Goal: Transaction & Acquisition: Purchase product/service

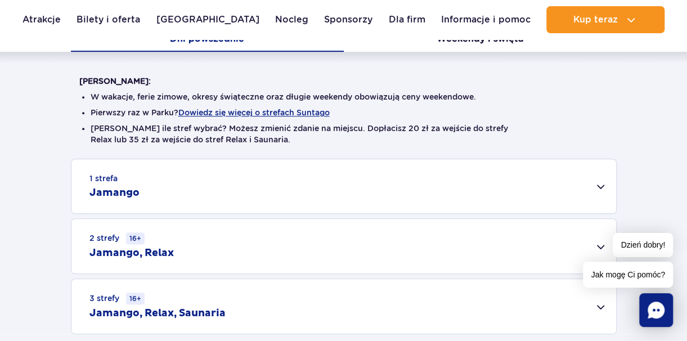
scroll to position [267, 0]
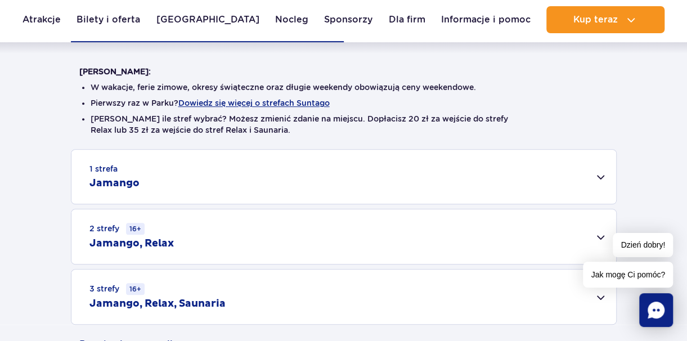
click at [241, 188] on div "1 strefa Jamango" at bounding box center [343, 177] width 544 height 54
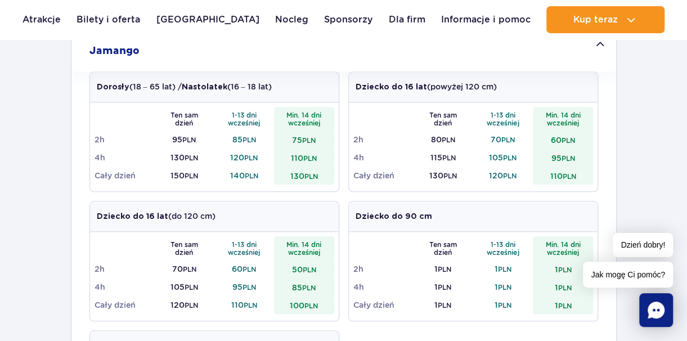
scroll to position [408, 0]
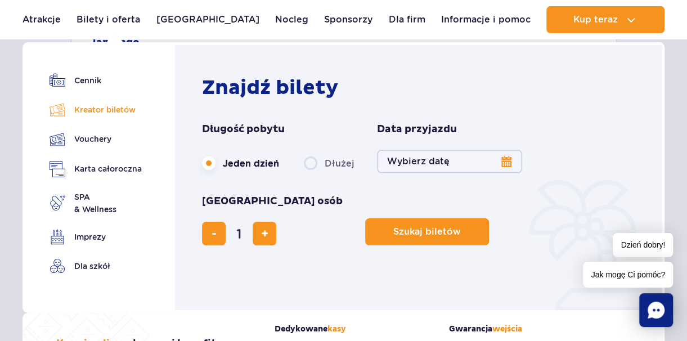
click at [102, 116] on link "Kreator biletów" at bounding box center [95, 110] width 92 height 16
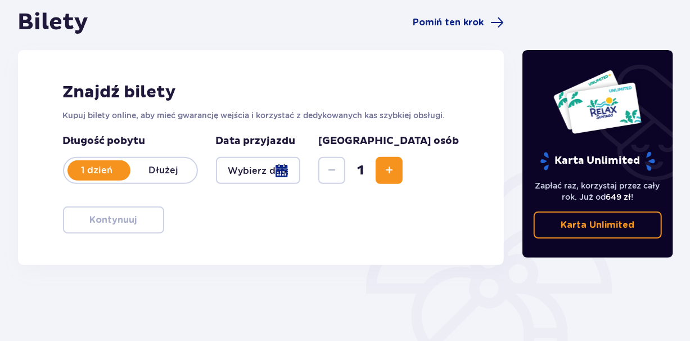
scroll to position [112, 0]
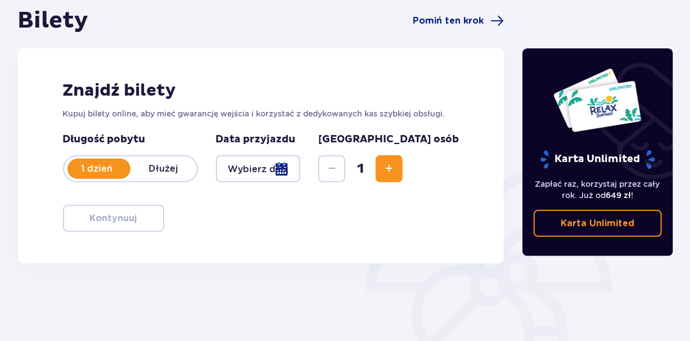
click at [403, 172] on button "Increase" at bounding box center [389, 168] width 27 height 27
click at [240, 168] on div at bounding box center [258, 168] width 85 height 27
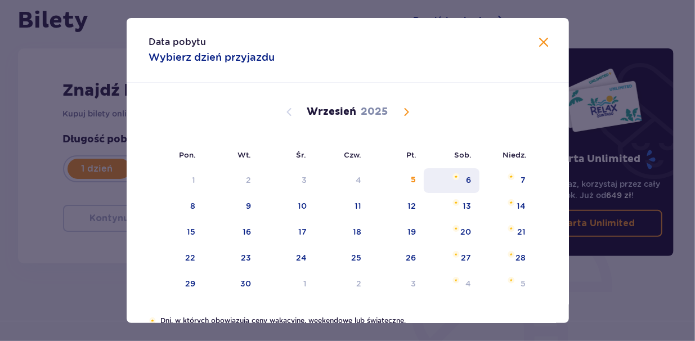
click at [449, 184] on div "6" at bounding box center [451, 180] width 56 height 25
type input "[DATE]"
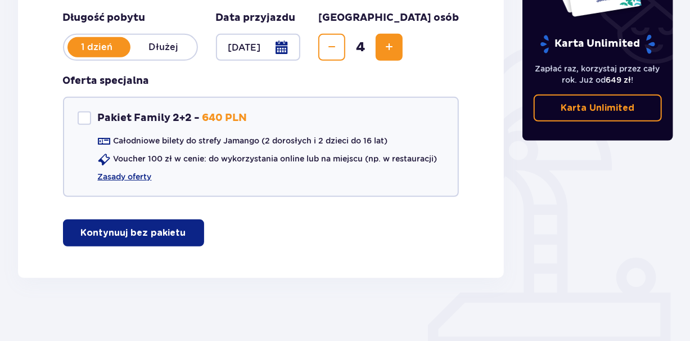
scroll to position [238, 0]
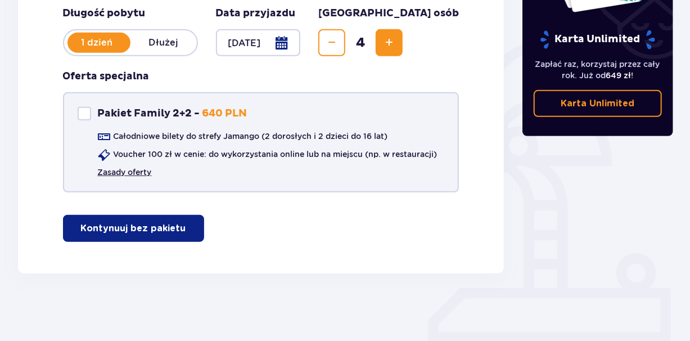
click at [127, 175] on link "Zasady oferty" at bounding box center [125, 171] width 54 height 11
click at [188, 224] on span "button" at bounding box center [188, 228] width 13 height 13
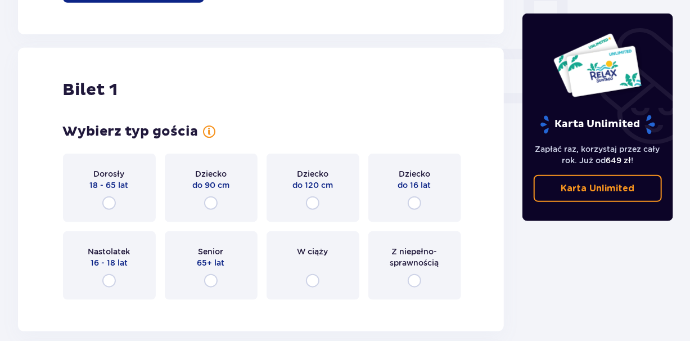
scroll to position [512, 0]
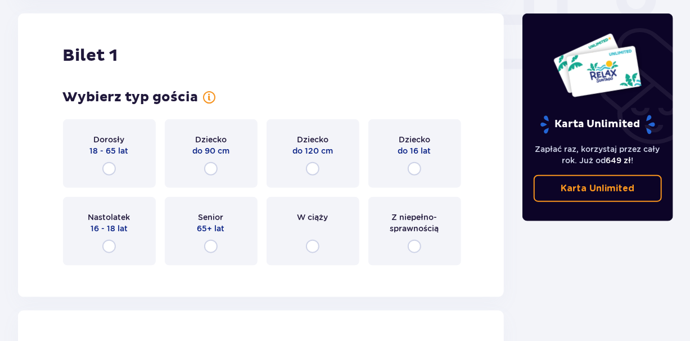
click at [295, 156] on div "Dziecko do 120 cm" at bounding box center [313, 153] width 93 height 69
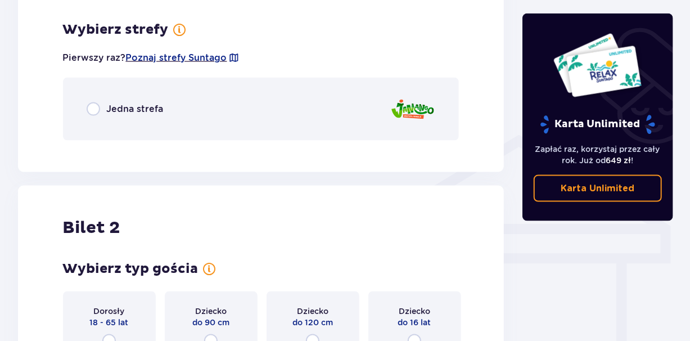
scroll to position [786, 0]
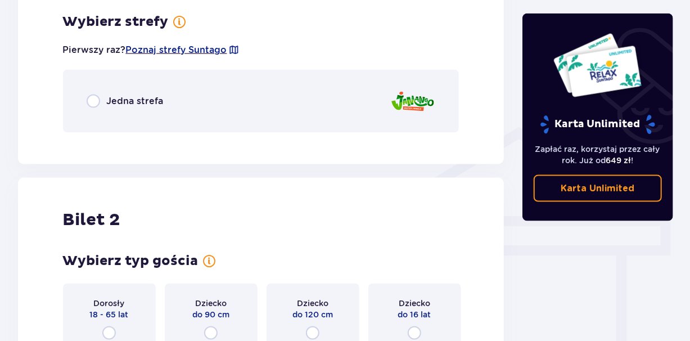
click at [107, 101] on p "Jedna strefa" at bounding box center [135, 101] width 57 height 12
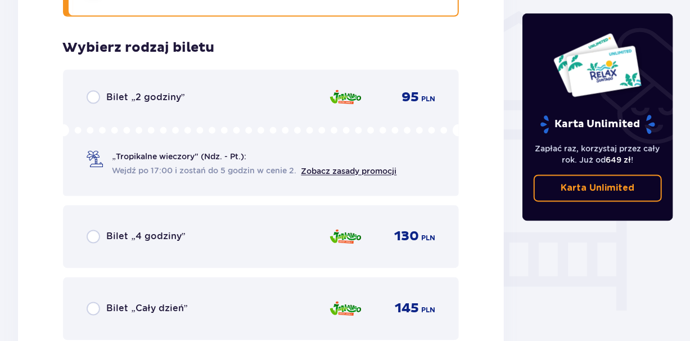
scroll to position [928, 0]
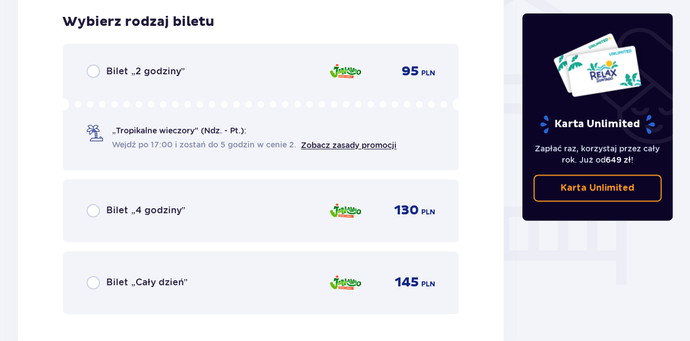
click at [98, 79] on div "Bilet „2 godziny” 95 PLN „Tropikalne wieczory" (Ndz. - Pt.): Wejdź po 17:00 i z…" at bounding box center [261, 107] width 396 height 127
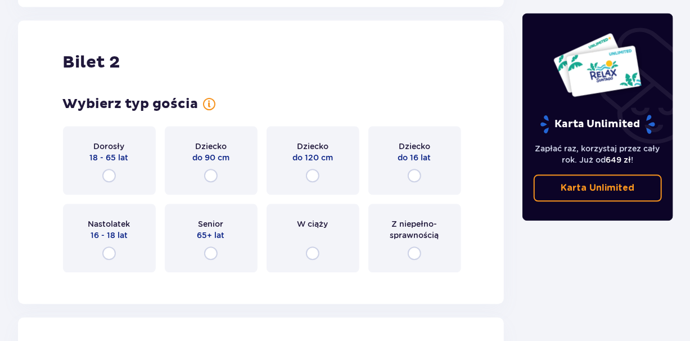
scroll to position [1274, 0]
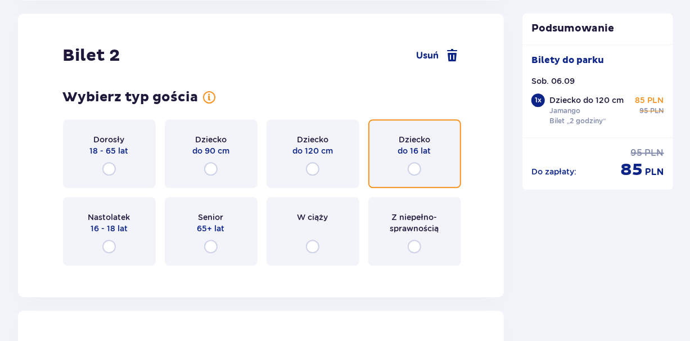
click at [411, 162] on input "radio" at bounding box center [414, 168] width 13 height 13
radio input "true"
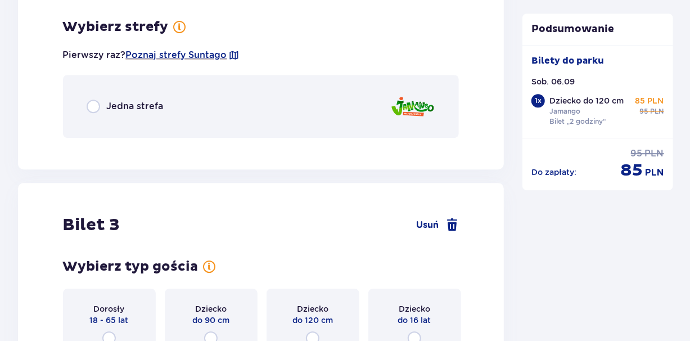
scroll to position [1548, 0]
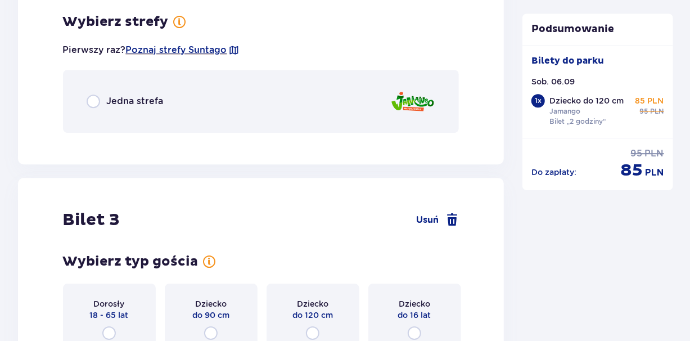
click at [127, 92] on div "Jedna strefa" at bounding box center [261, 101] width 396 height 63
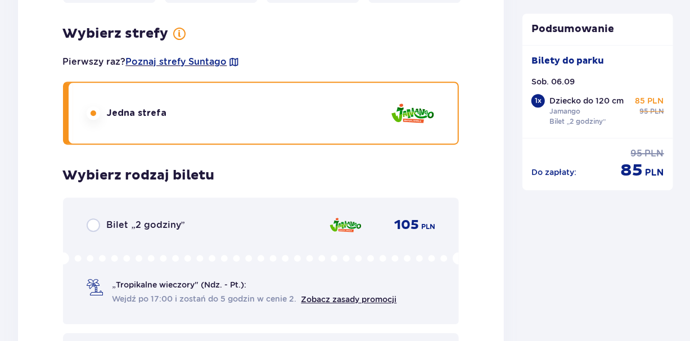
scroll to position [1620, 0]
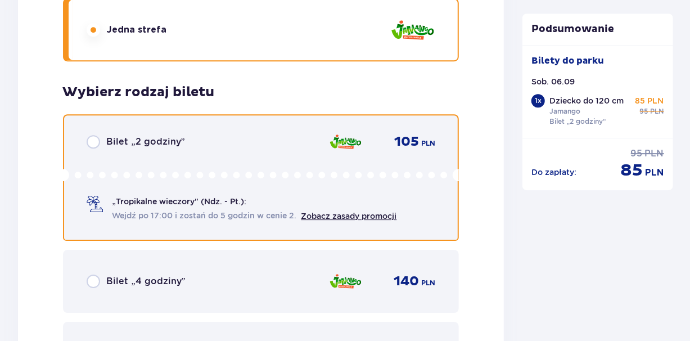
click at [91, 139] on input "radio" at bounding box center [93, 141] width 13 height 13
radio input "true"
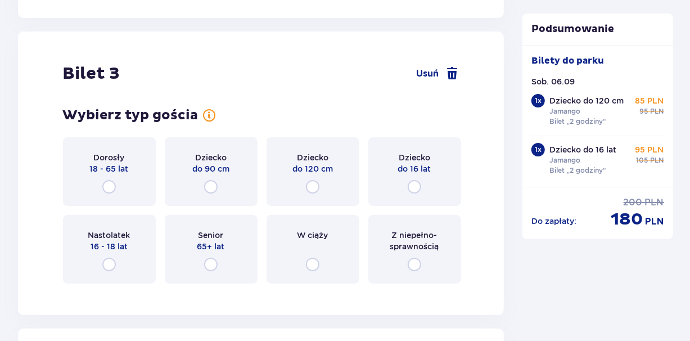
scroll to position [2020, 0]
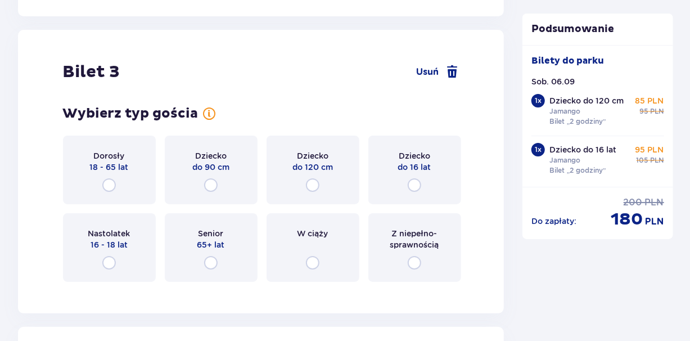
click at [116, 163] on p "18 - 65 lat" at bounding box center [109, 166] width 39 height 11
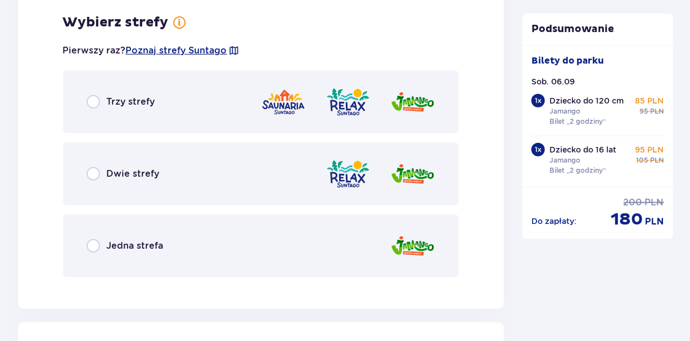
scroll to position [2310, 0]
click at [102, 228] on div "Jedna strefa" at bounding box center [261, 245] width 396 height 63
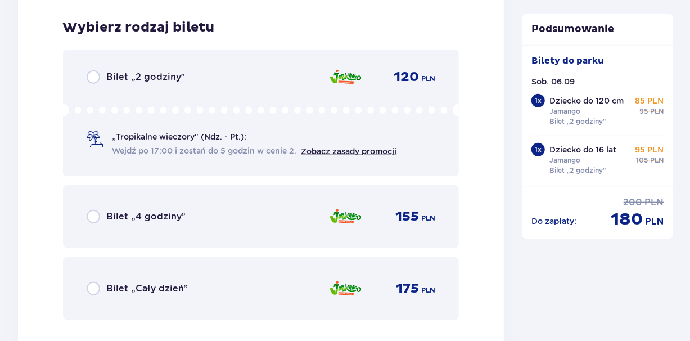
scroll to position [2596, 0]
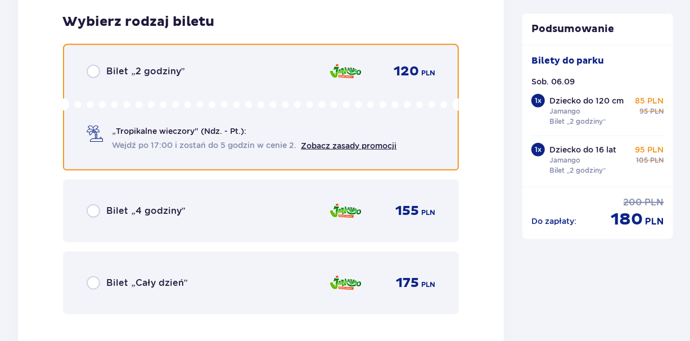
click at [95, 73] on input "radio" at bounding box center [93, 71] width 13 height 13
radio input "true"
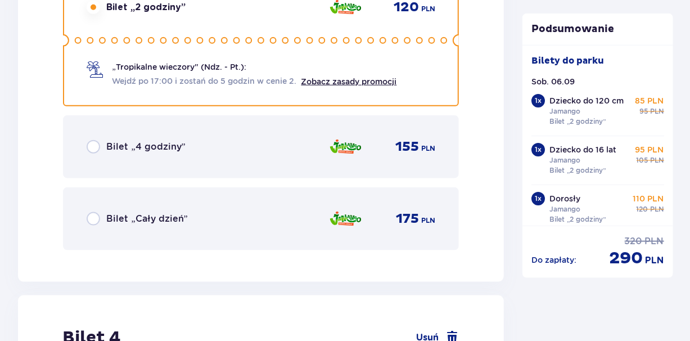
scroll to position [2942, 0]
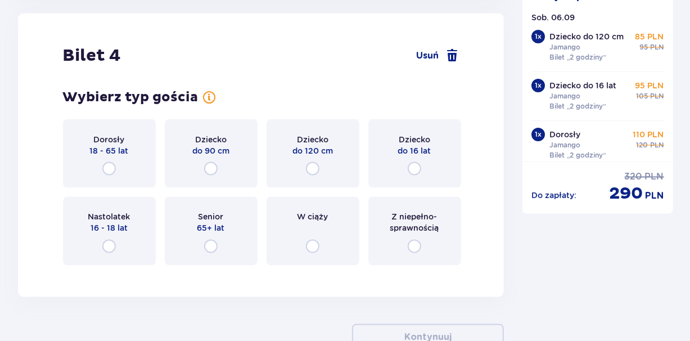
click at [118, 150] on p "18 - 65 lat" at bounding box center [109, 150] width 39 height 11
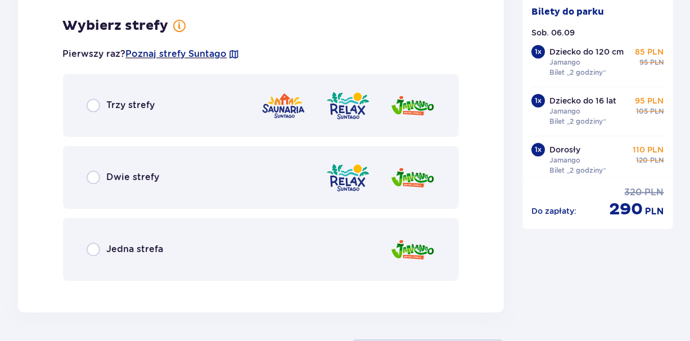
scroll to position [3216, 0]
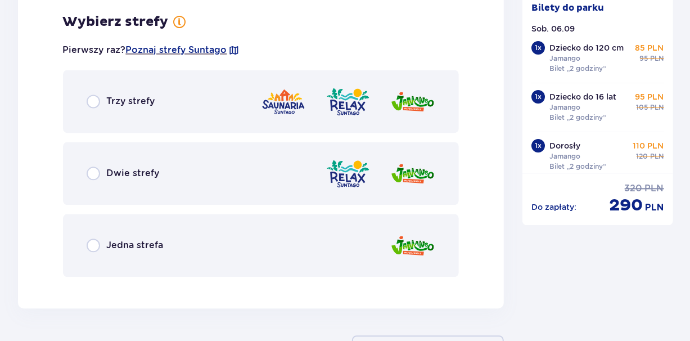
click at [110, 241] on p "Jedna strefa" at bounding box center [135, 245] width 57 height 12
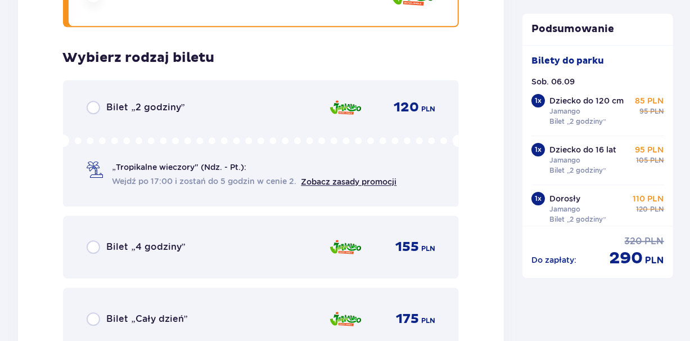
scroll to position [3502, 0]
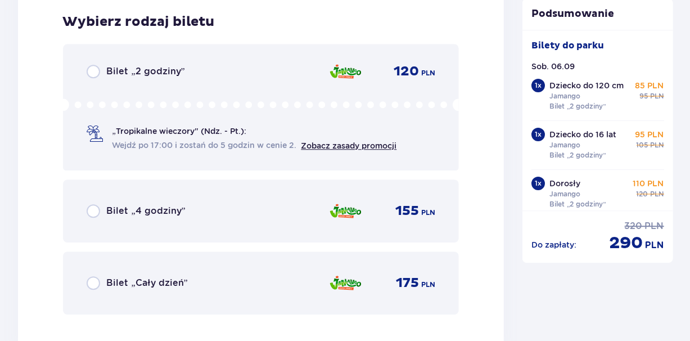
click at [114, 72] on p "Bilet „2 godziny”" at bounding box center [146, 71] width 78 height 12
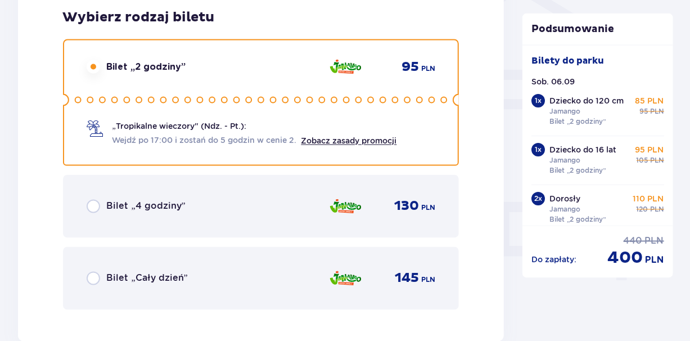
scroll to position [931, 0]
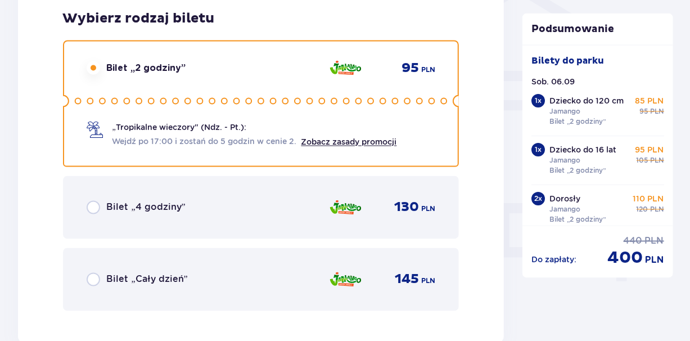
click at [101, 208] on div "Bilet „4 godziny”" at bounding box center [136, 207] width 99 height 13
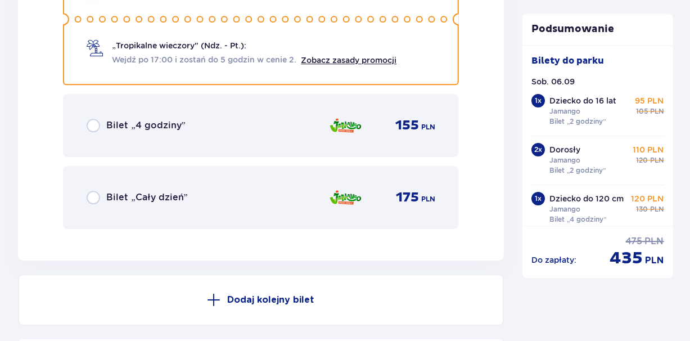
scroll to position [3496, 0]
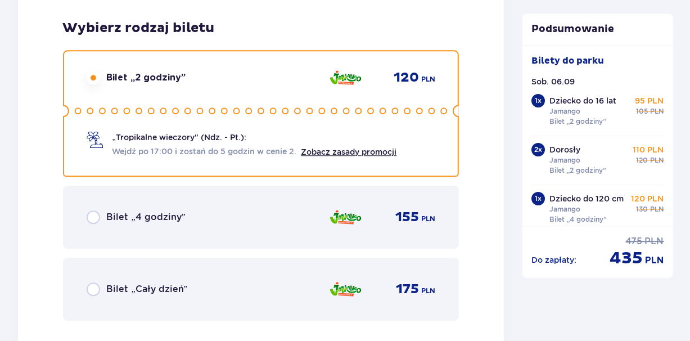
click at [103, 209] on div "Bilet „4 godziny” 155 PLN" at bounding box center [261, 217] width 349 height 24
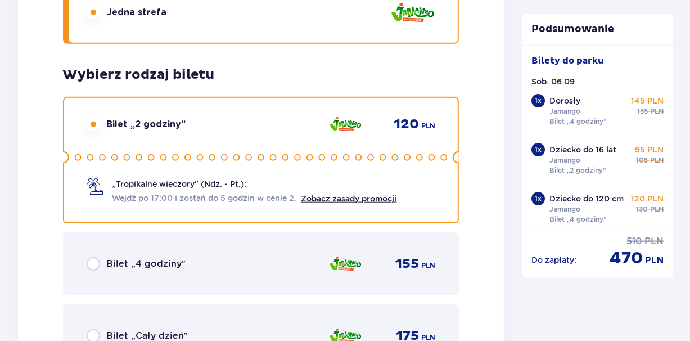
scroll to position [2585, 0]
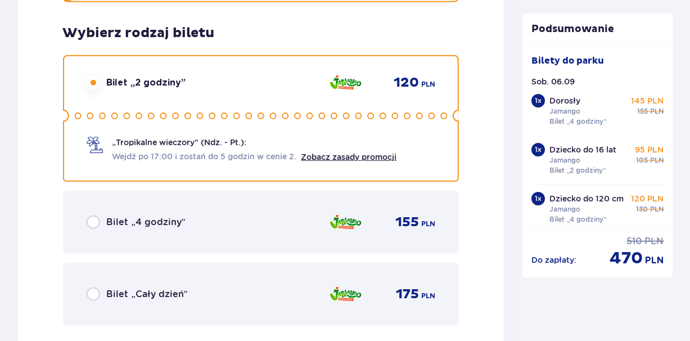
click at [103, 209] on div "Bilet „4 godziny” 155 PLN" at bounding box center [261, 222] width 396 height 63
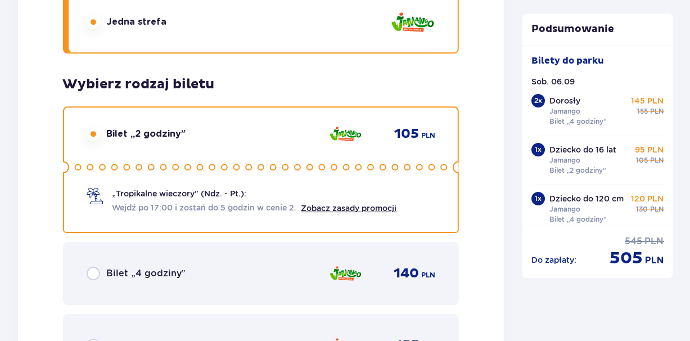
scroll to position [1677, 0]
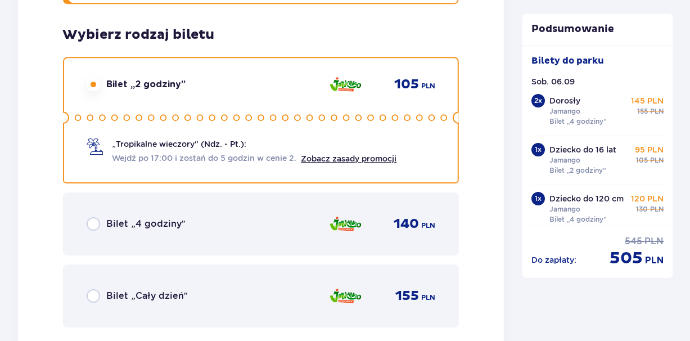
click at [104, 210] on div "Bilet „4 godziny” 140 PLN" at bounding box center [261, 223] width 396 height 63
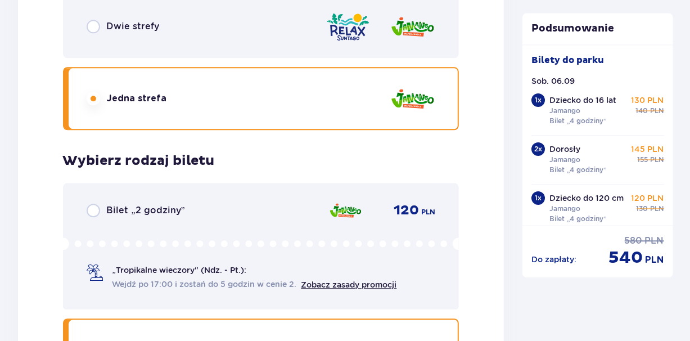
scroll to position [3371, 0]
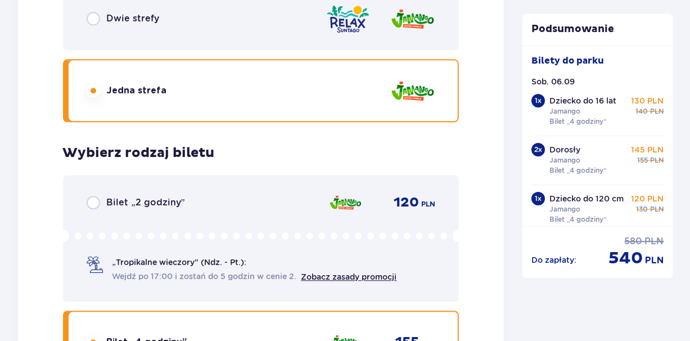
click at [103, 210] on div "Bilet „2 godziny” 120 PLN „Tropikalne wieczory" (Ndz. - Pt.): Wejdź po 17:00 i …" at bounding box center [261, 238] width 396 height 127
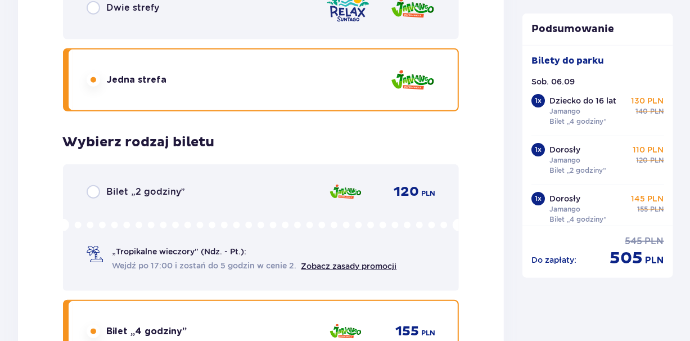
scroll to position [2460, 0]
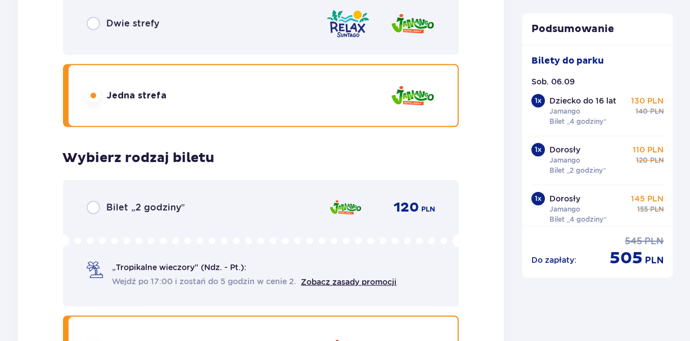
click at [213, 270] on p "„Tropikalne wieczory" (Ndz. - Pt.):" at bounding box center [179, 267] width 134 height 11
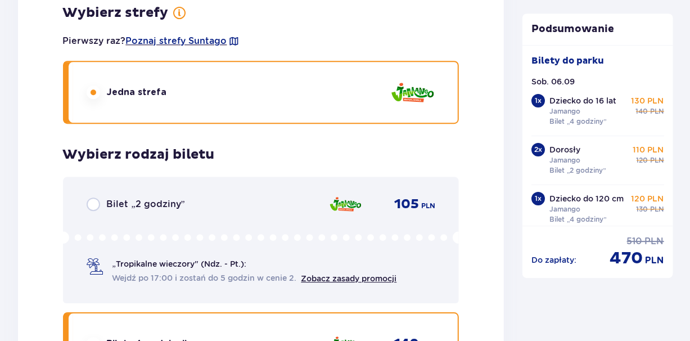
scroll to position [1554, 0]
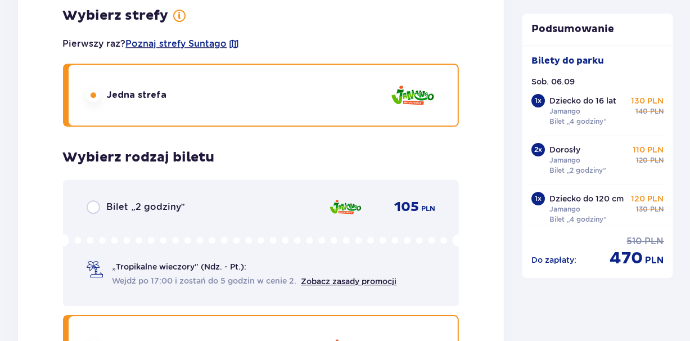
click at [202, 217] on div "Bilet „2 godziny” 105 PLN „Tropikalne wieczory" (Ndz. - Pt.): Wejdź po 17:00 i …" at bounding box center [261, 242] width 396 height 127
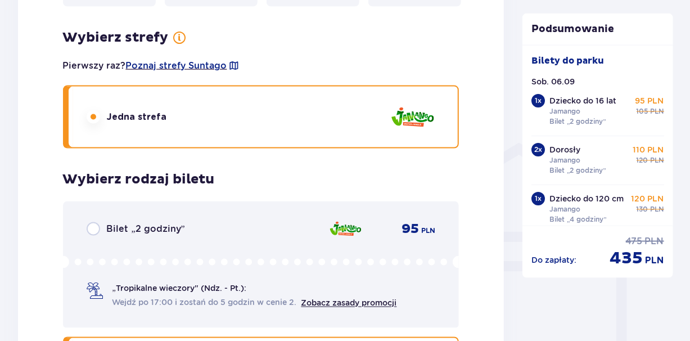
scroll to position [770, 0]
click at [202, 217] on div "Bilet „2 godziny” 95 PLN „Tropikalne wieczory" (Ndz. - Pt.): Wejdź po 17:00 i z…" at bounding box center [261, 265] width 396 height 127
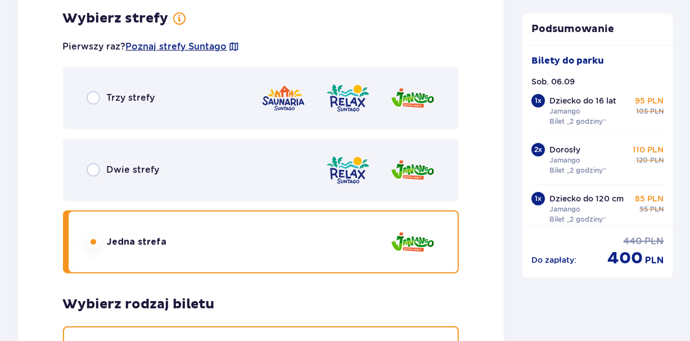
scroll to position [2281, 0]
